Goal: Task Accomplishment & Management: Manage account settings

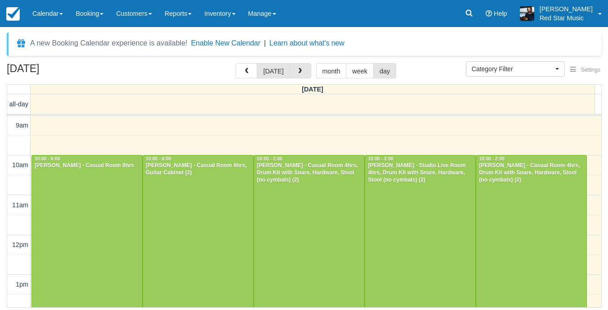
select select
click at [297, 76] on button "button" at bounding box center [301, 70] width 22 height 15
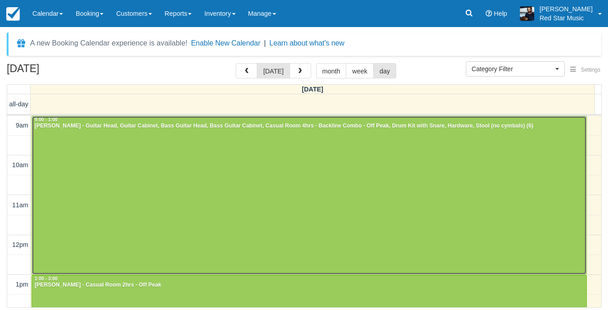
click at [271, 193] on div at bounding box center [309, 195] width 555 height 158
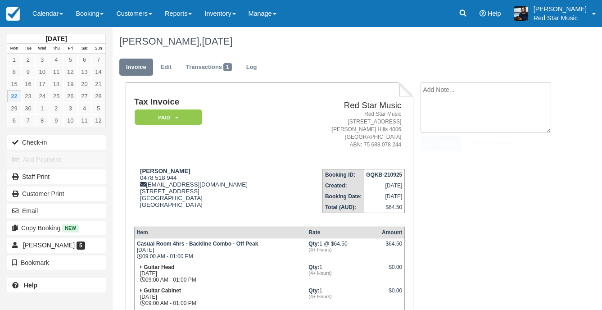
click at [476, 86] on textarea at bounding box center [485, 107] width 130 height 50
type textarea "3"
click at [450, 145] on button "Create" at bounding box center [440, 142] width 40 height 15
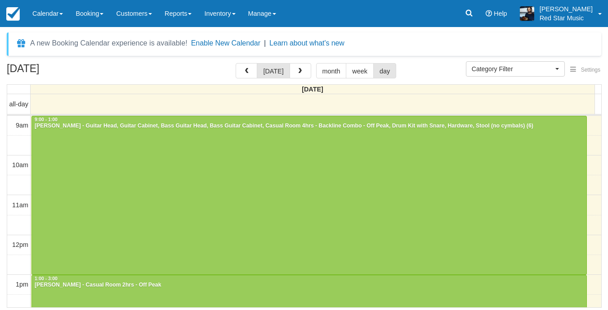
select select
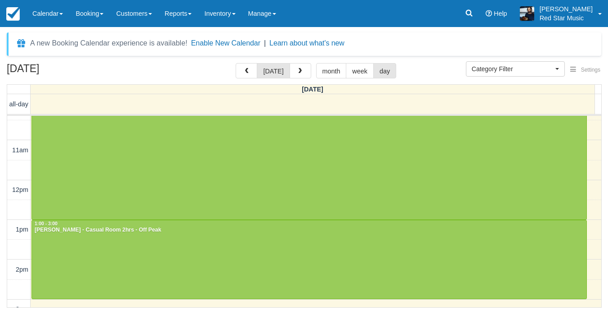
scroll to position [135, 0]
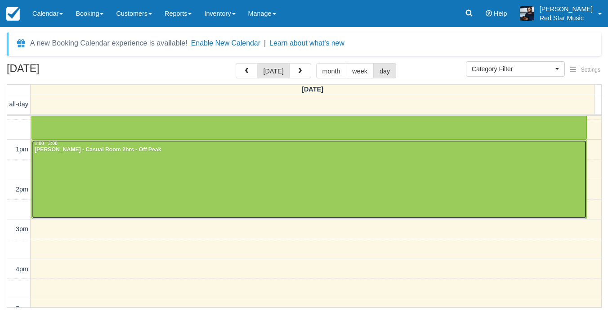
click at [186, 189] on div at bounding box center [309, 179] width 555 height 79
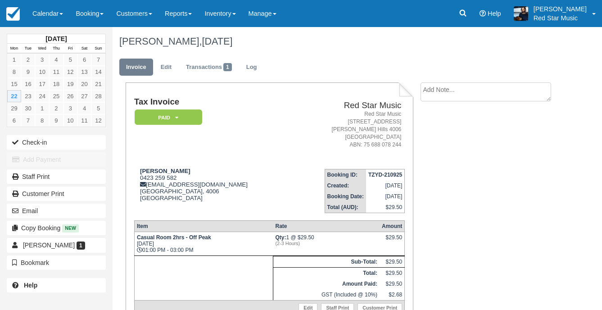
click at [450, 94] on textarea at bounding box center [485, 91] width 130 height 19
type textarea "1"
click at [445, 140] on button "Create" at bounding box center [440, 142] width 40 height 15
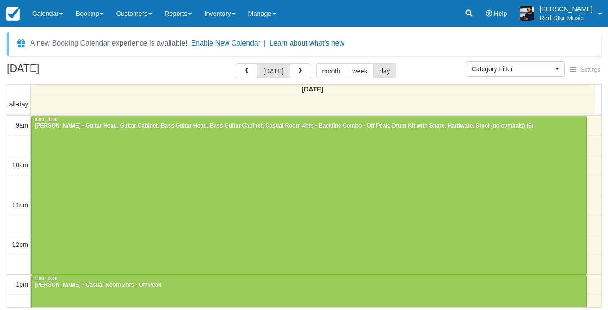
select select
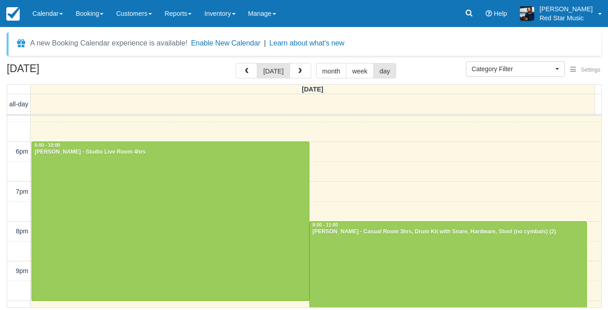
scroll to position [365, 0]
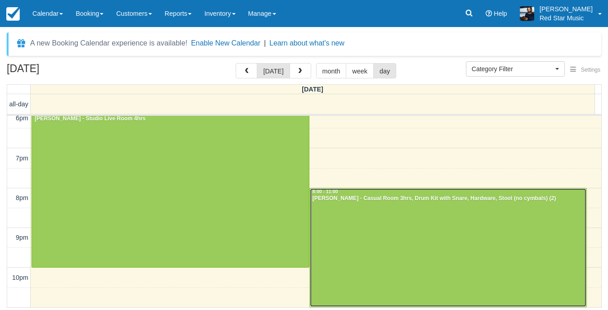
click at [363, 231] on div at bounding box center [448, 247] width 277 height 118
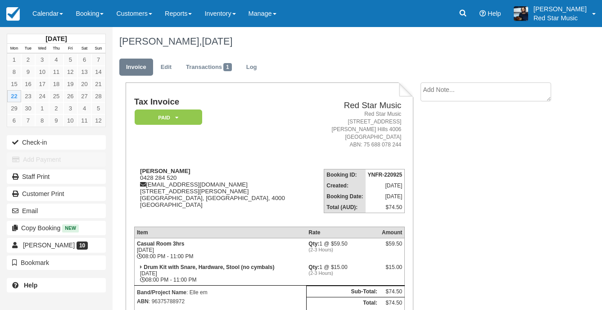
click at [458, 95] on textarea at bounding box center [485, 91] width 130 height 19
type textarea "4"
click at [443, 143] on button "Create" at bounding box center [440, 142] width 40 height 15
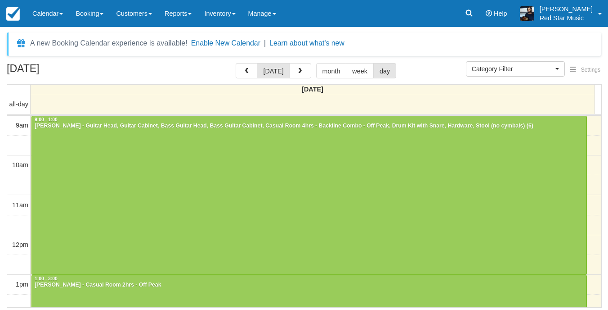
select select
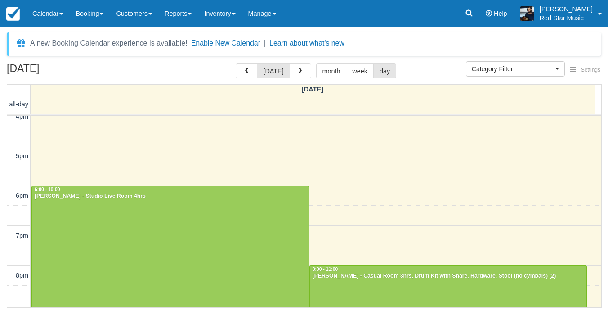
scroll to position [365, 0]
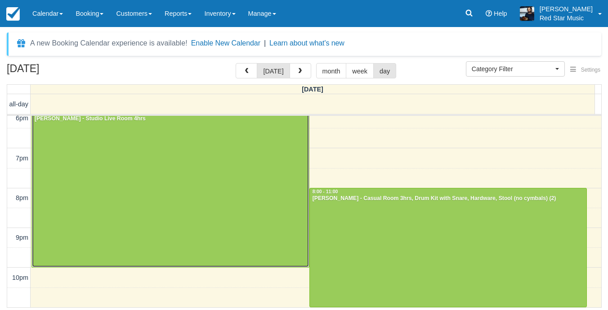
click at [190, 220] on div at bounding box center [170, 187] width 277 height 158
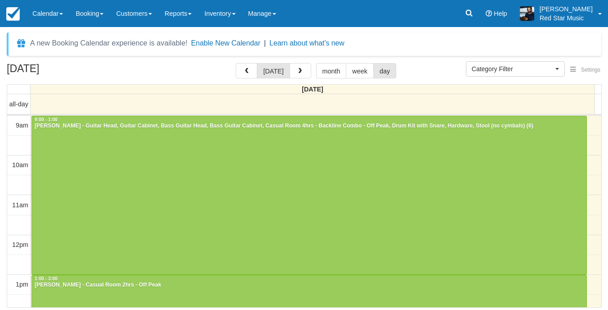
select select
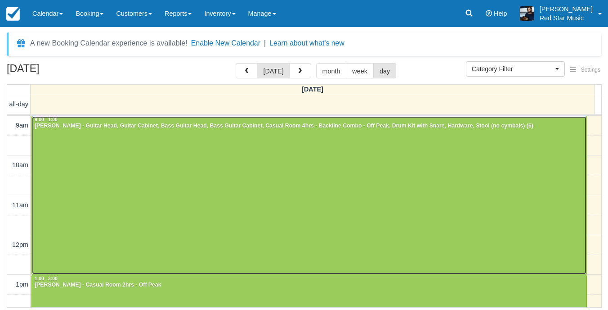
click at [130, 144] on div at bounding box center [309, 195] width 555 height 158
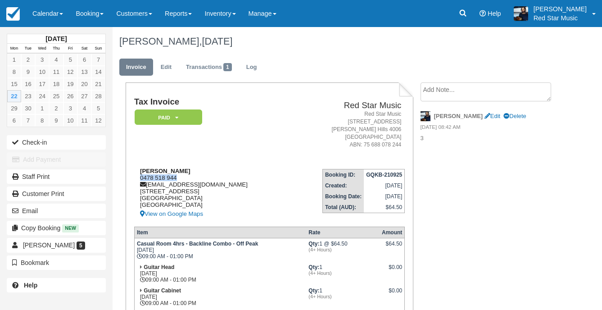
drag, startPoint x: 182, startPoint y: 176, endPoint x: 140, endPoint y: 176, distance: 41.4
click at [140, 176] on div "[PERSON_NAME] 0478 518 944 [EMAIL_ADDRESS][DOMAIN_NAME] [STREET_ADDRESS] View o…" at bounding box center [212, 193] width 157 height 52
copy div "0478 518 944"
